Goal: Task Accomplishment & Management: Complete application form

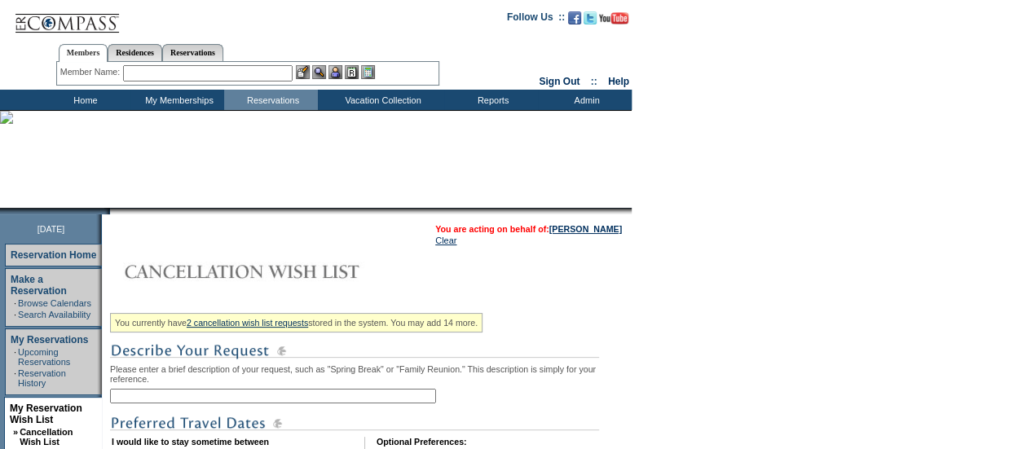
click at [220, 404] on input "text" at bounding box center [273, 396] width 326 height 15
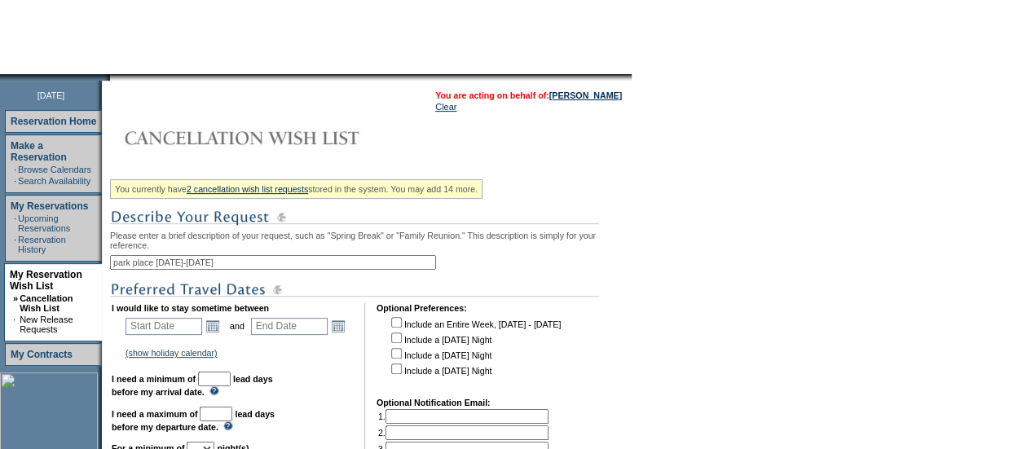
scroll to position [326, 0]
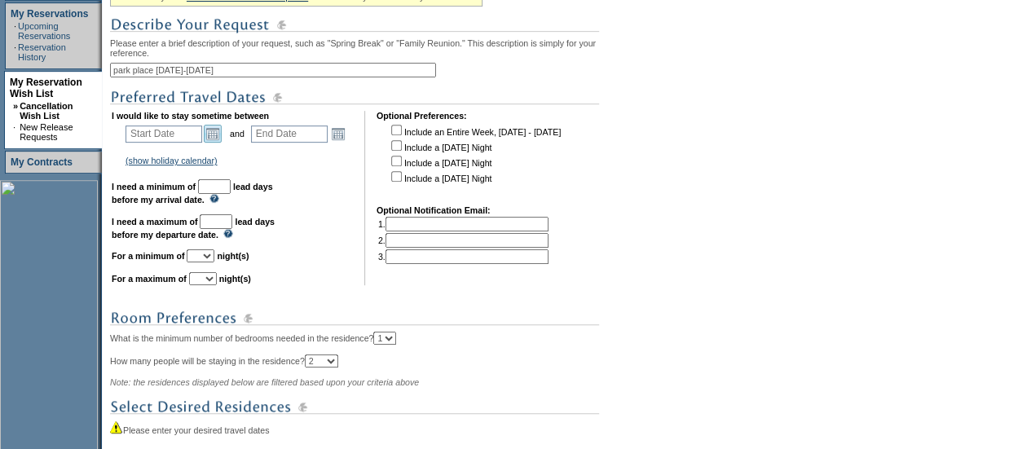
type input "park place [DATE]-[DATE]"
click at [219, 141] on link "Open the calendar popup." at bounding box center [213, 134] width 18 height 18
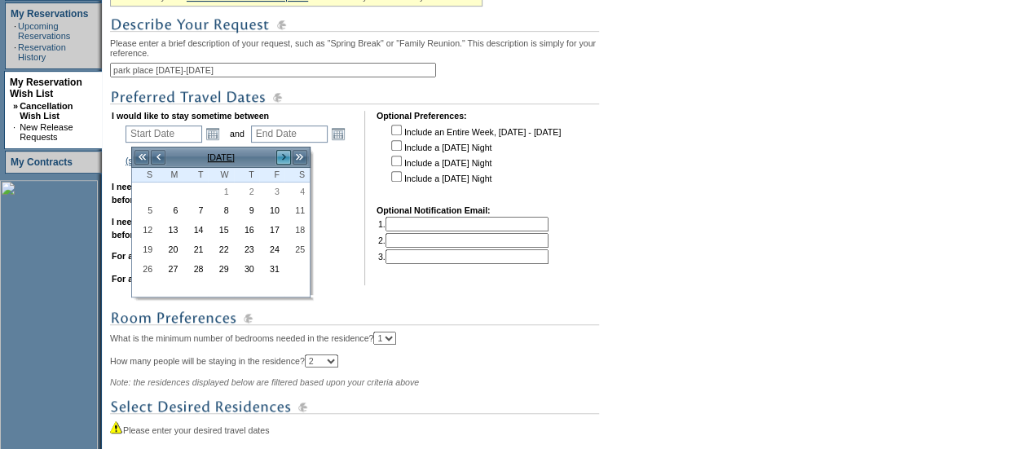
click at [280, 157] on link ">" at bounding box center [284, 157] width 16 height 16
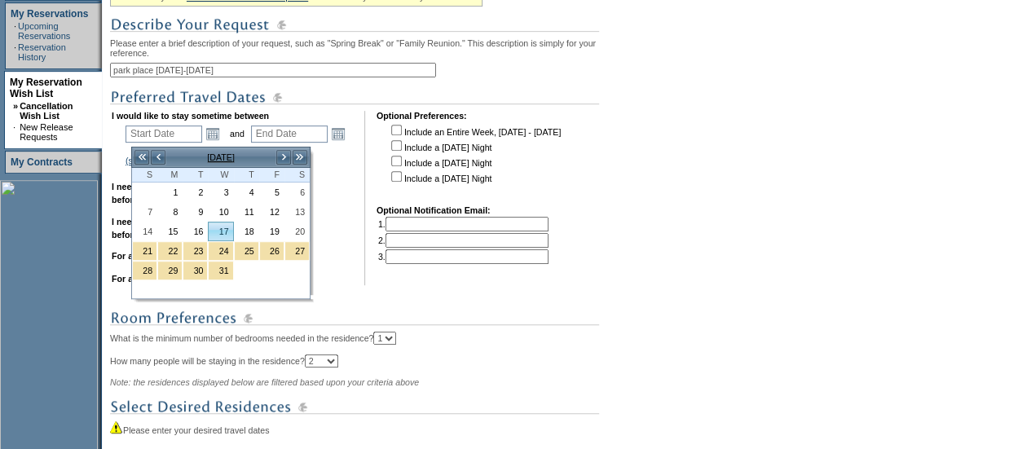
click at [223, 223] on link "17" at bounding box center [221, 232] width 24 height 18
type input "[DATE]"
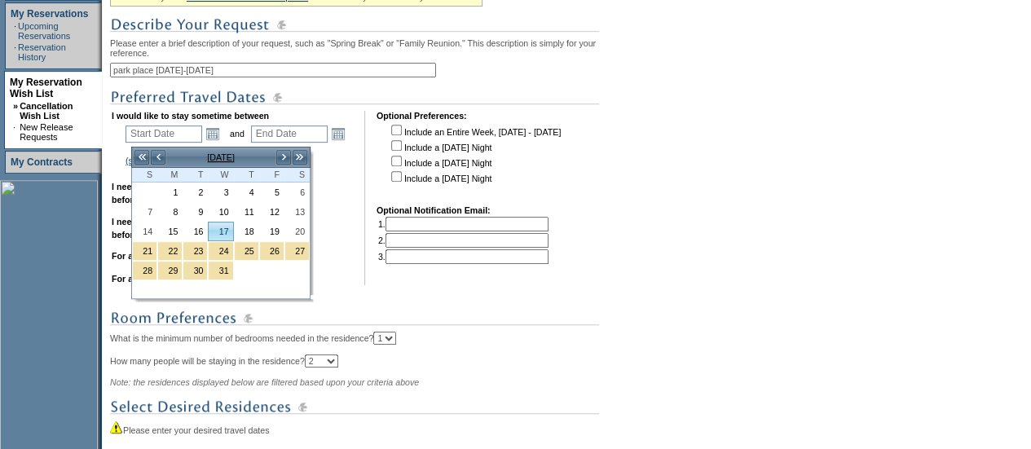
type input "78"
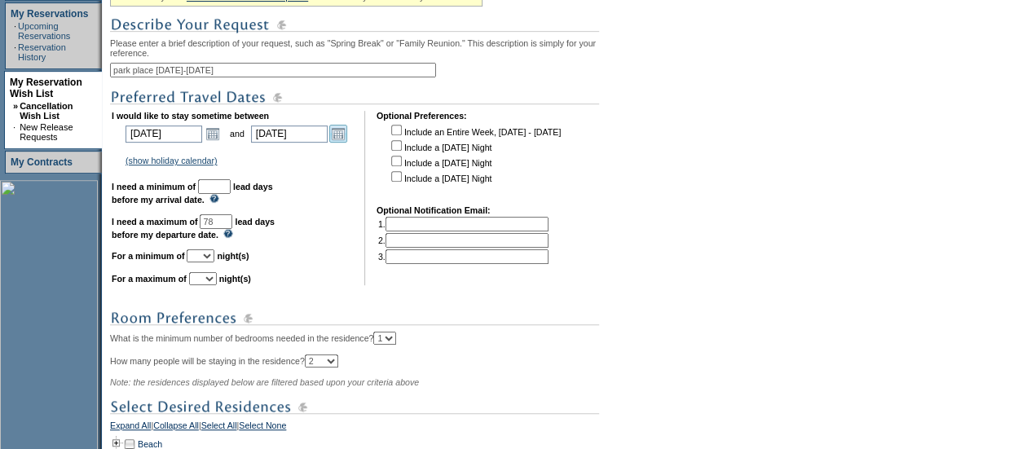
click at [342, 143] on link "Open the calendar popup." at bounding box center [338, 134] width 18 height 18
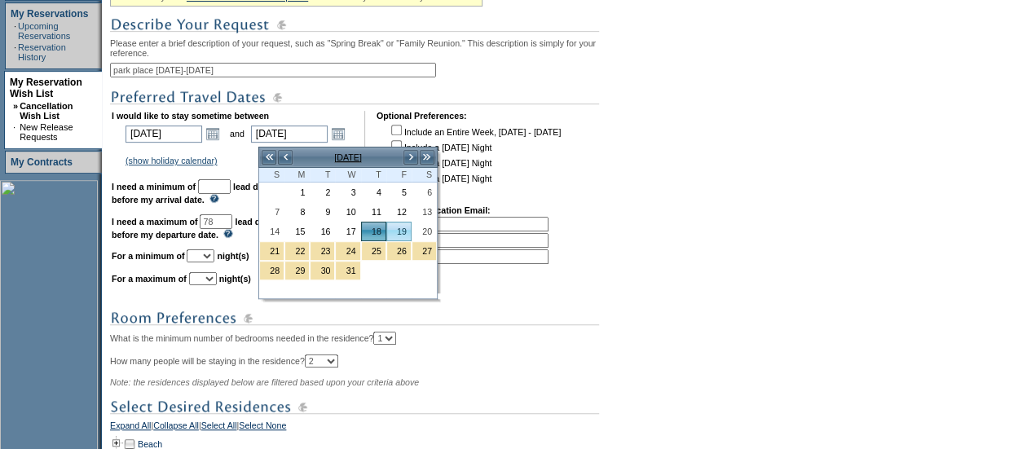
click at [404, 225] on link "19" at bounding box center [399, 232] width 24 height 18
type input "[DATE]"
type input "79"
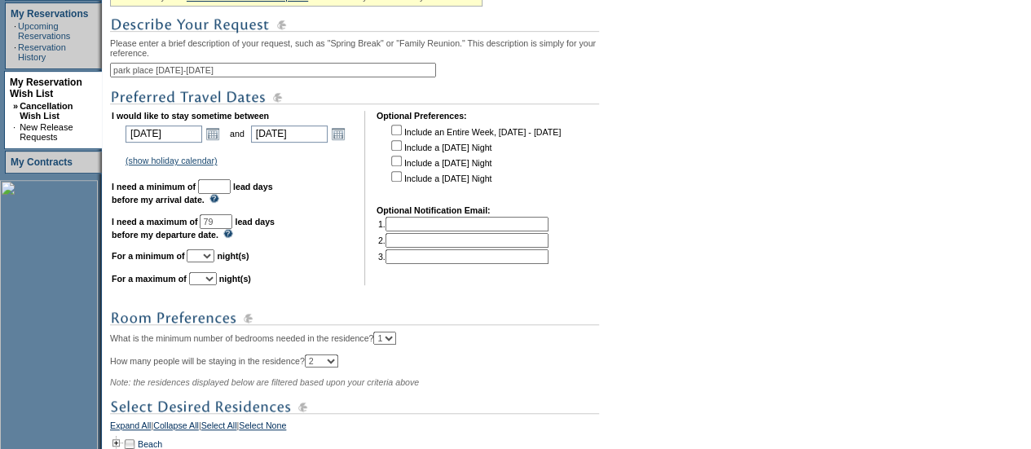
click at [231, 192] on input "text" at bounding box center [214, 186] width 33 height 15
type input "30"
click at [214, 263] on select "1 2 3 4 5 6 7 8 9 10 11 12 13 14" at bounding box center [201, 256] width 28 height 13
select select "2"
click at [206, 258] on select "1 2 3 4 5 6 7 8 9 10 11 12 13 14" at bounding box center [201, 256] width 28 height 13
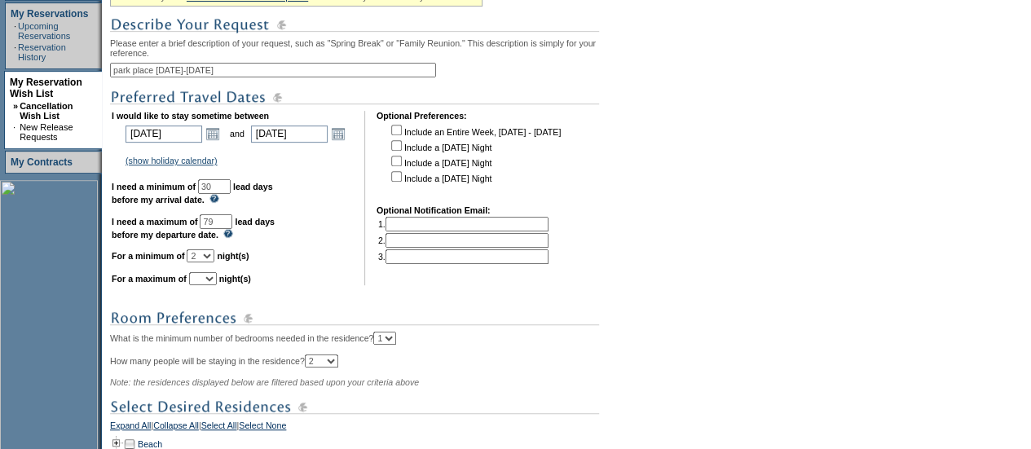
click at [217, 285] on select "1 2 3 4 5 6 7 8 9 10 11 12 13 14" at bounding box center [203, 278] width 28 height 13
select select "2"
click at [209, 280] on select "1 2 3 4 5 6 7 8 9 10 11 12 13 14" at bounding box center [203, 278] width 28 height 13
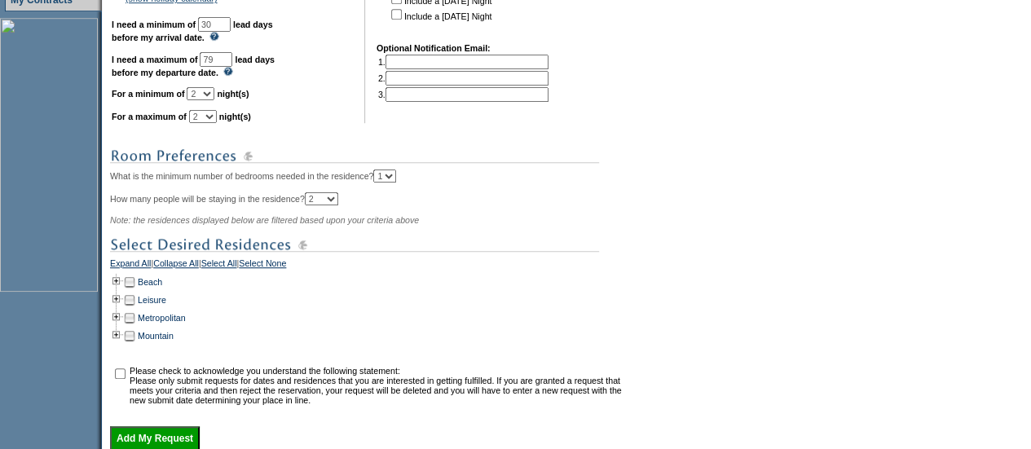
scroll to position [489, 0]
click at [123, 308] on td at bounding box center [116, 299] width 13 height 18
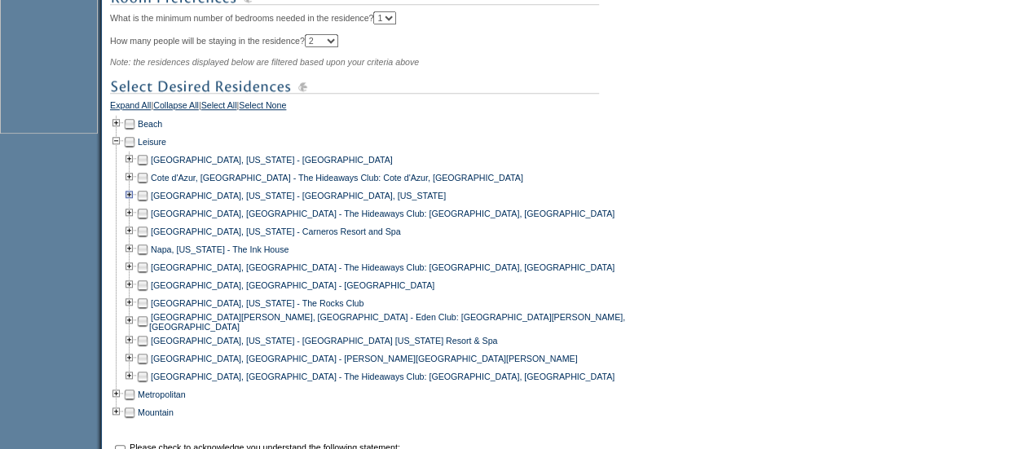
scroll to position [652, 0]
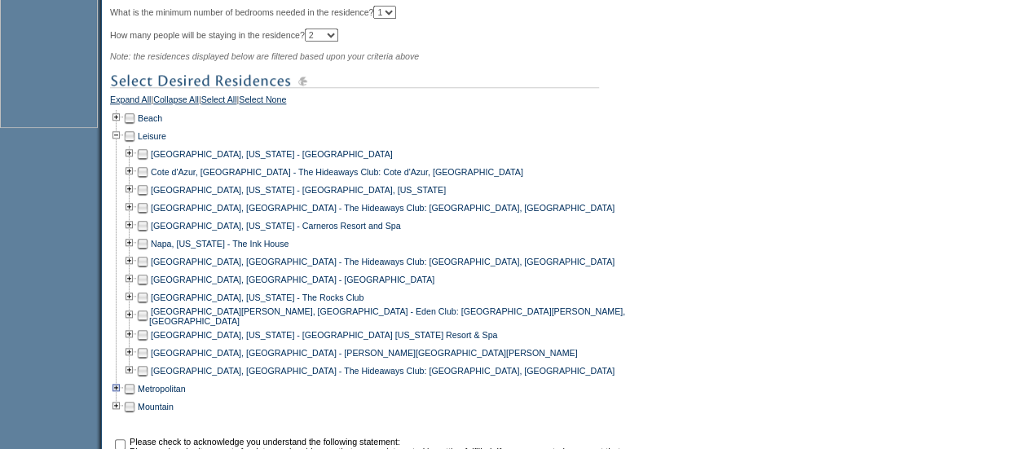
click at [123, 395] on td at bounding box center [116, 389] width 13 height 18
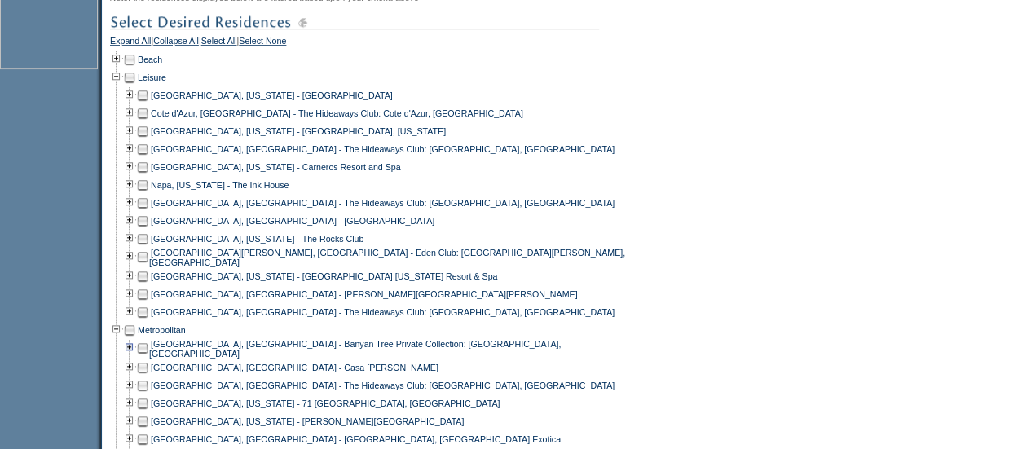
scroll to position [897, 0]
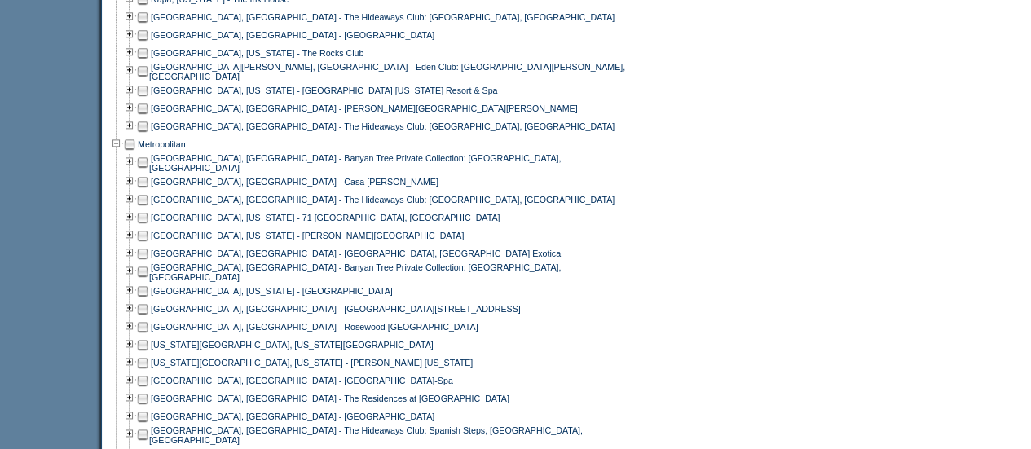
click at [149, 350] on td at bounding box center [142, 345] width 13 height 18
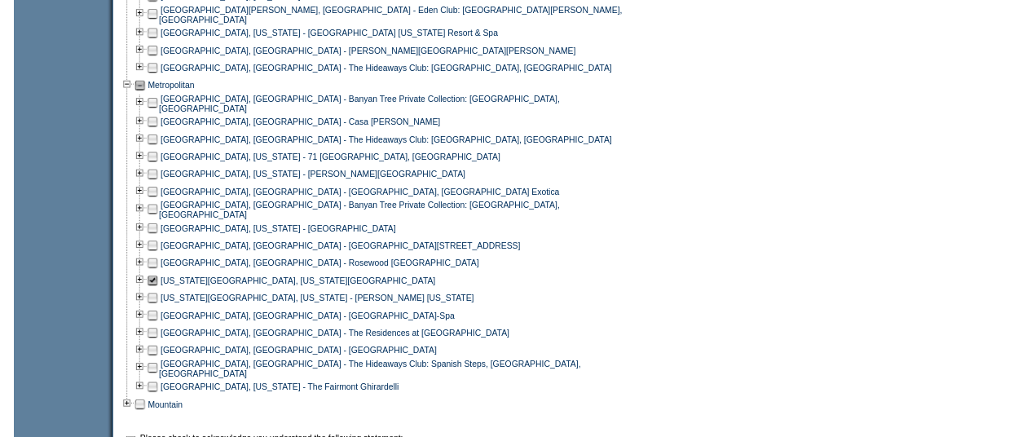
scroll to position [1142, 0]
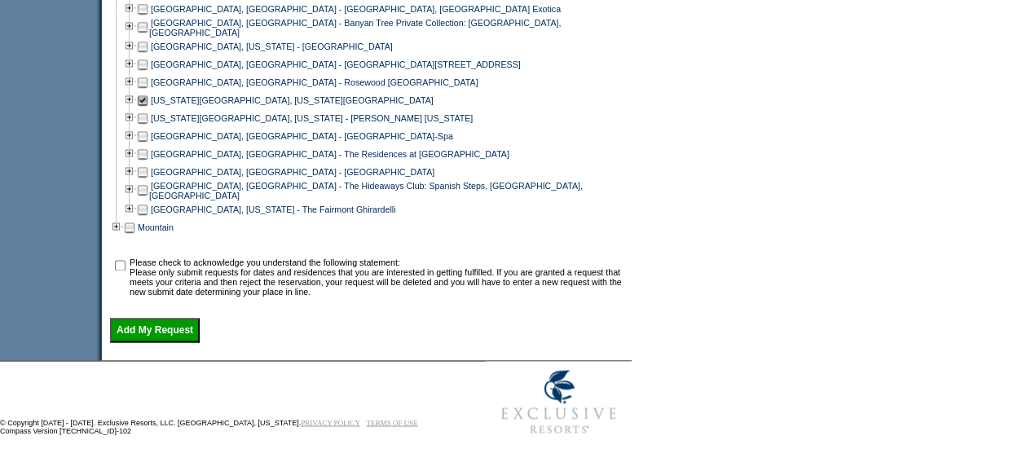
click at [124, 271] on input "checkbox" at bounding box center [120, 265] width 11 height 11
checkbox input "true"
click at [134, 327] on input "Add My Request" at bounding box center [155, 330] width 90 height 24
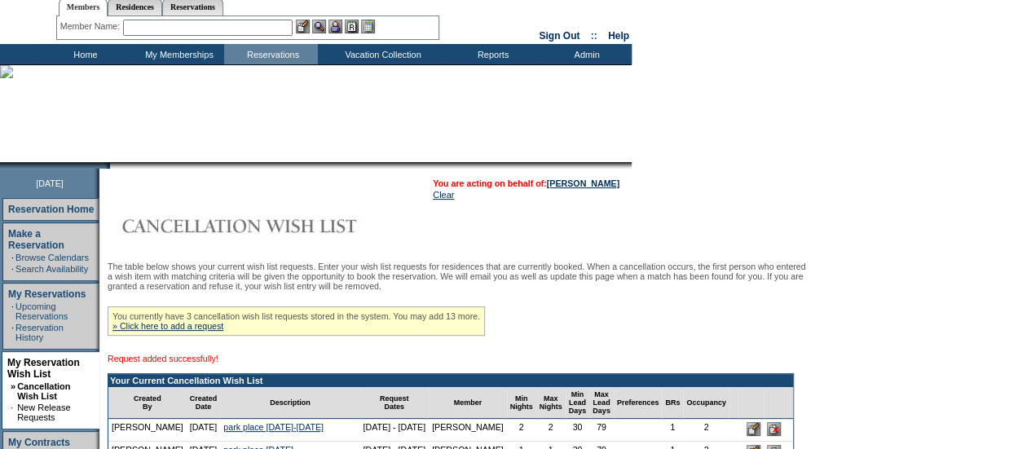
scroll to position [82, 0]
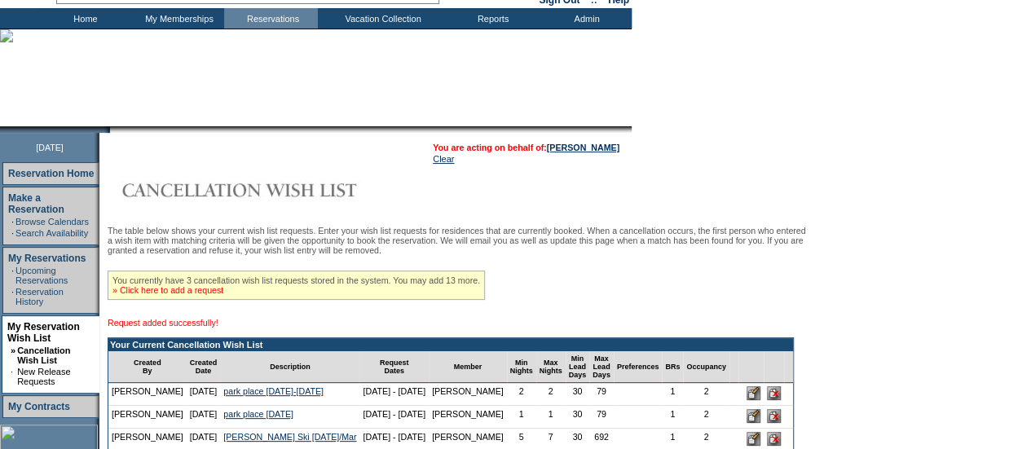
click at [217, 295] on link "» Click here to add a request" at bounding box center [168, 290] width 111 height 10
